Goal: Find specific page/section: Find specific page/section

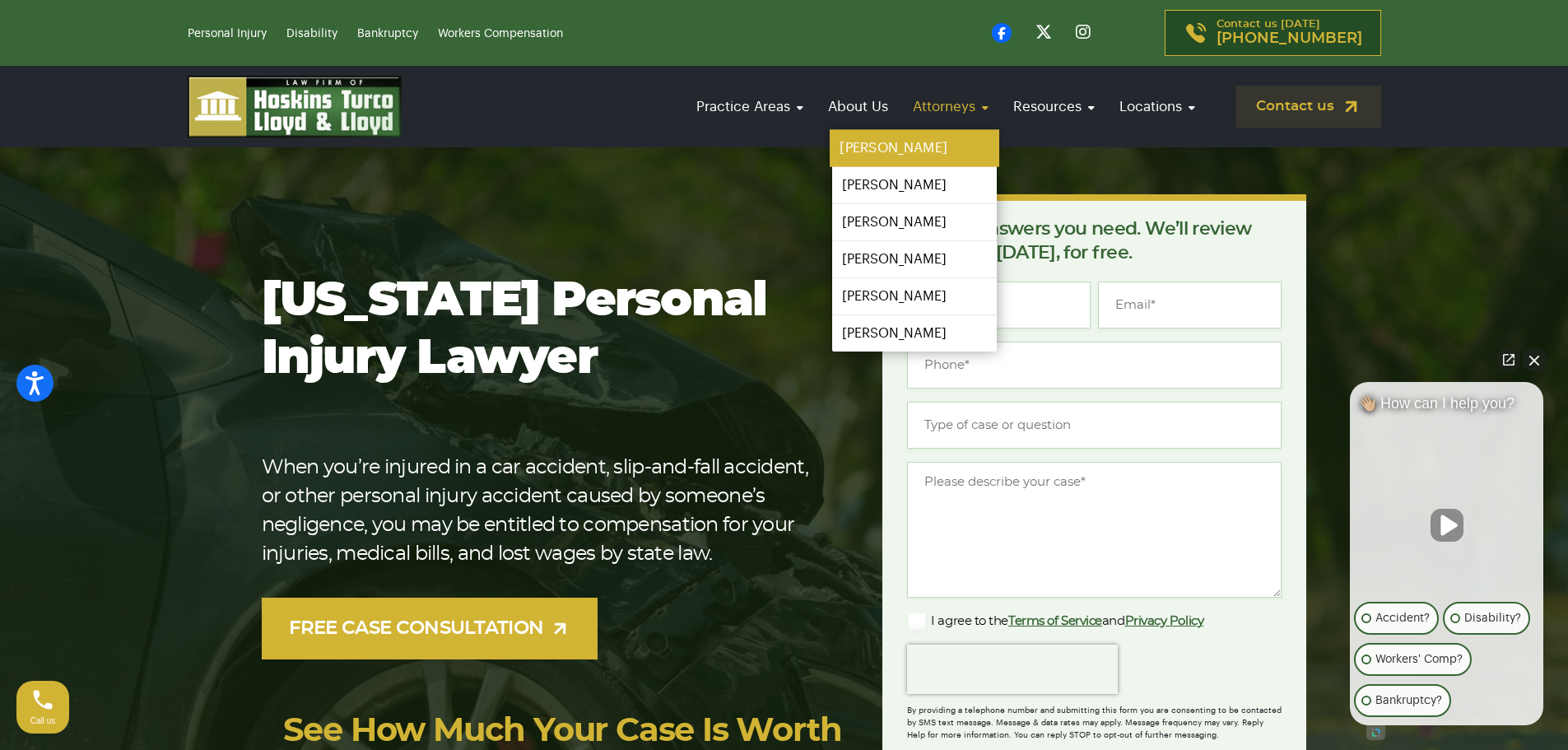
click at [902, 147] on link "[PERSON_NAME]" at bounding box center [914, 148] width 170 height 37
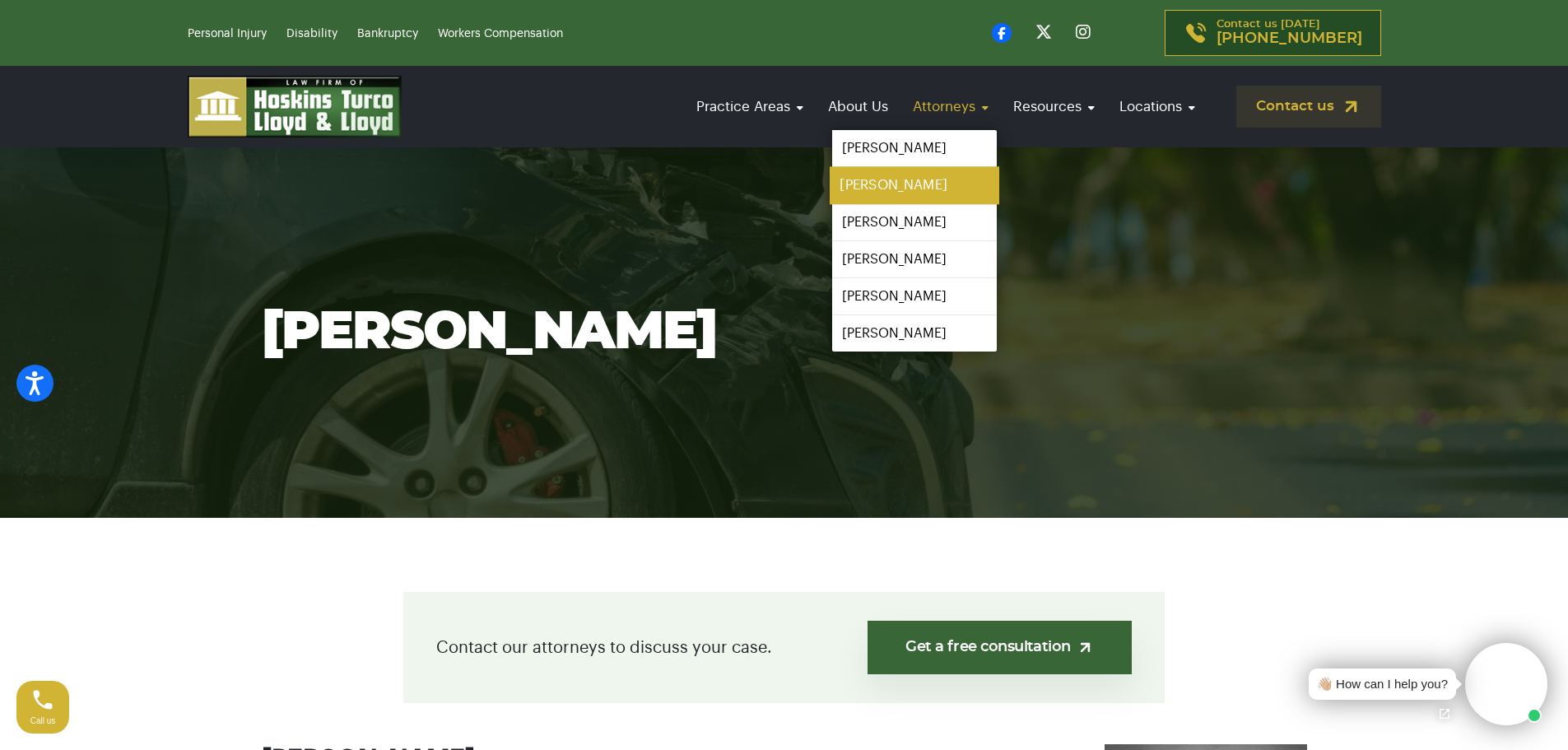
click at [902, 181] on link "[PERSON_NAME]" at bounding box center [914, 185] width 170 height 37
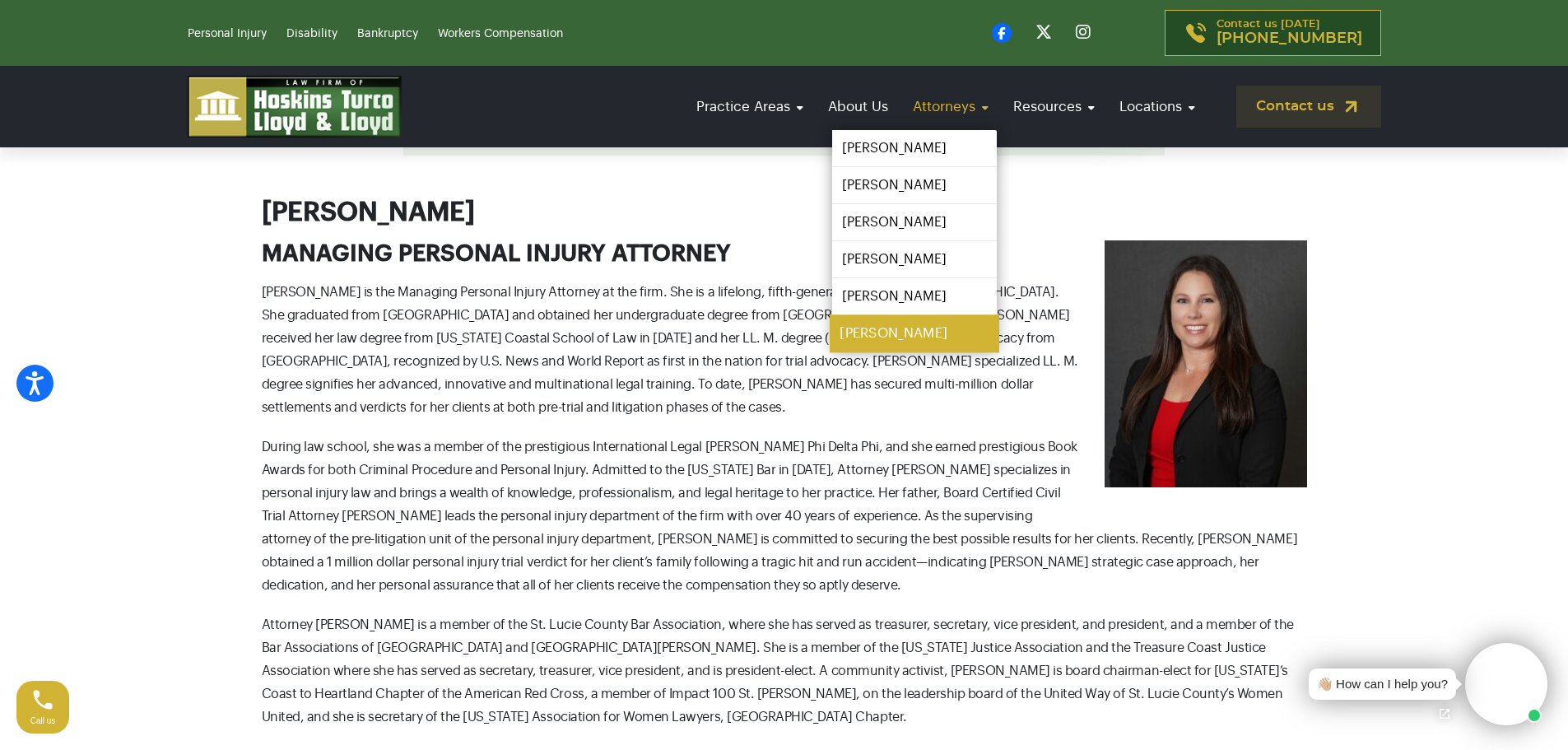
scroll to position [576, 0]
